Goal: Find specific page/section: Find specific page/section

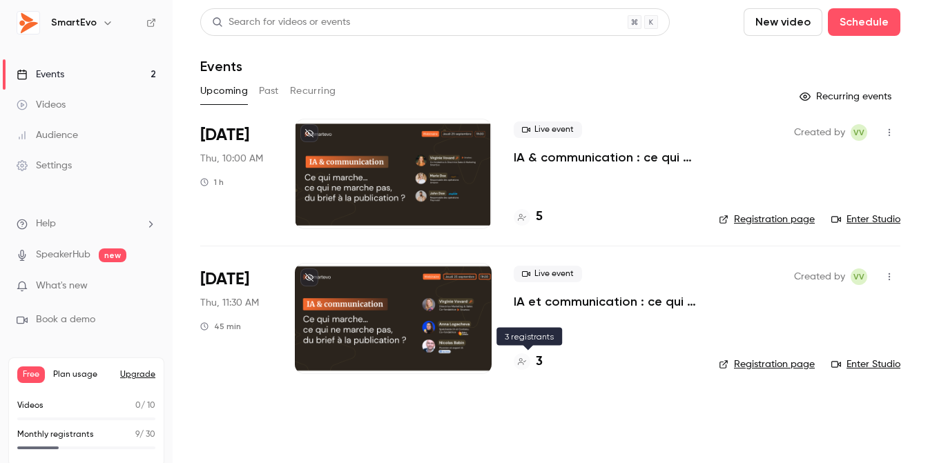
click at [538, 364] on h4 "3" at bounding box center [539, 362] width 7 height 19
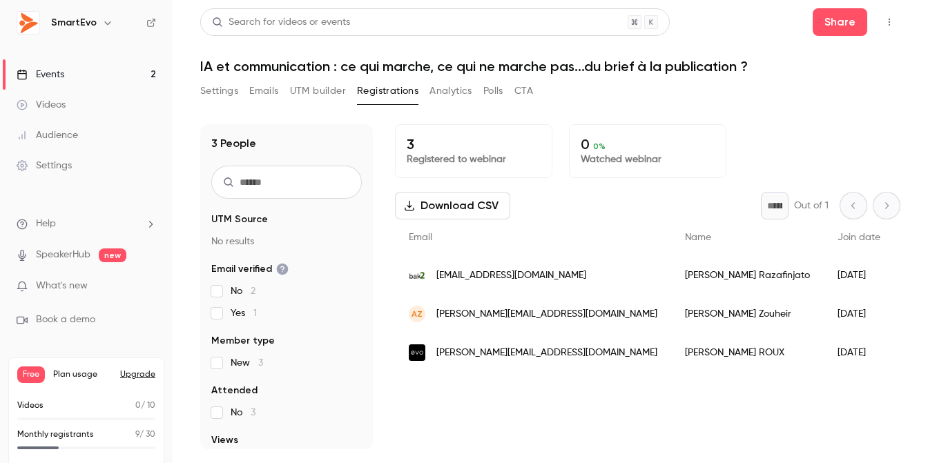
click at [509, 281] on span "[EMAIL_ADDRESS][DOMAIN_NAME]" at bounding box center [511, 276] width 150 height 14
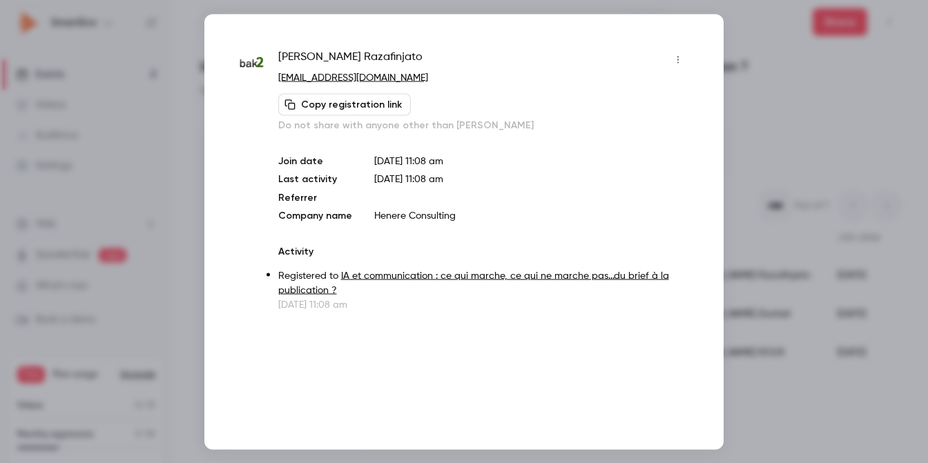
click at [757, 52] on div at bounding box center [464, 231] width 928 height 463
